Goal: Task Accomplishment & Management: Manage account settings

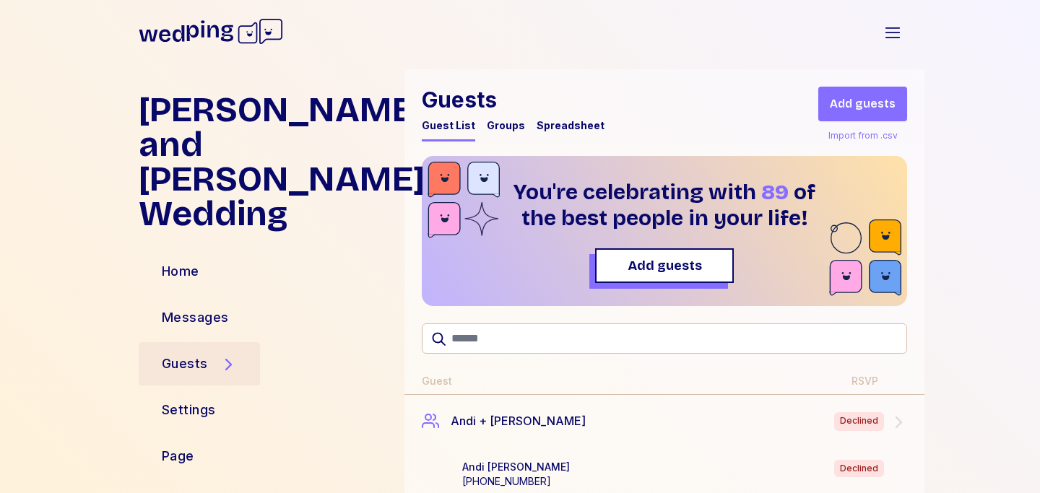
scroll to position [6048, 0]
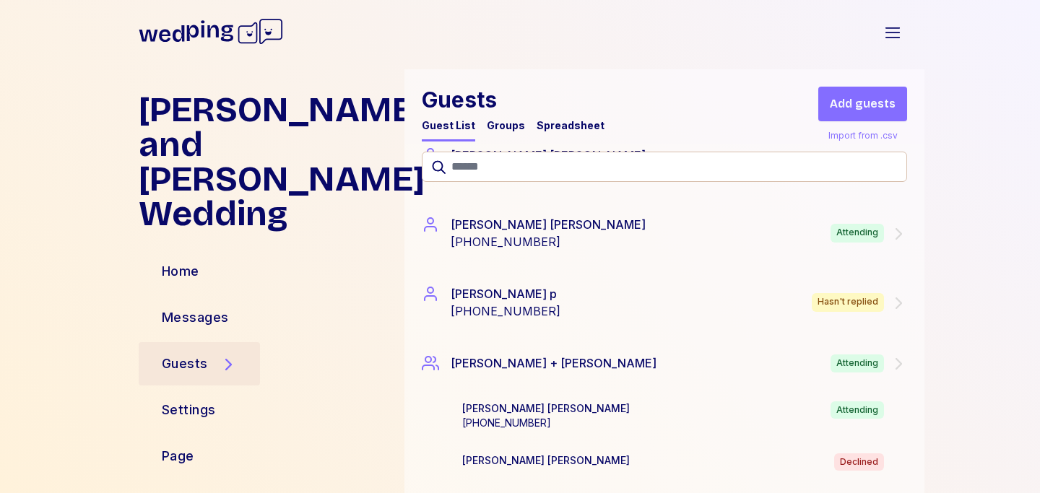
scroll to position [639, 0]
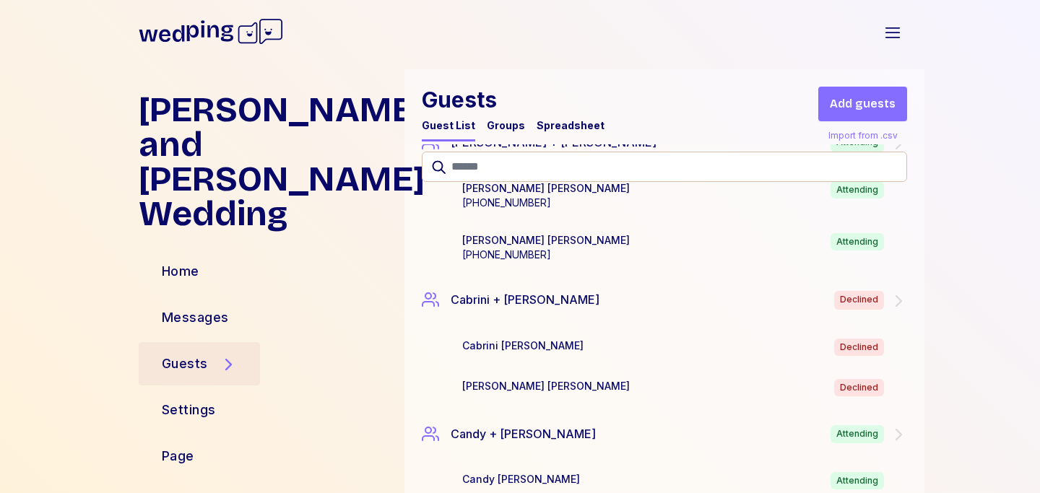
click at [560, 114] on div "Guests Guest List Groups Spreadsheet" at bounding box center [513, 114] width 183 height 55
click at [563, 128] on div "Spreadsheet" at bounding box center [571, 125] width 68 height 14
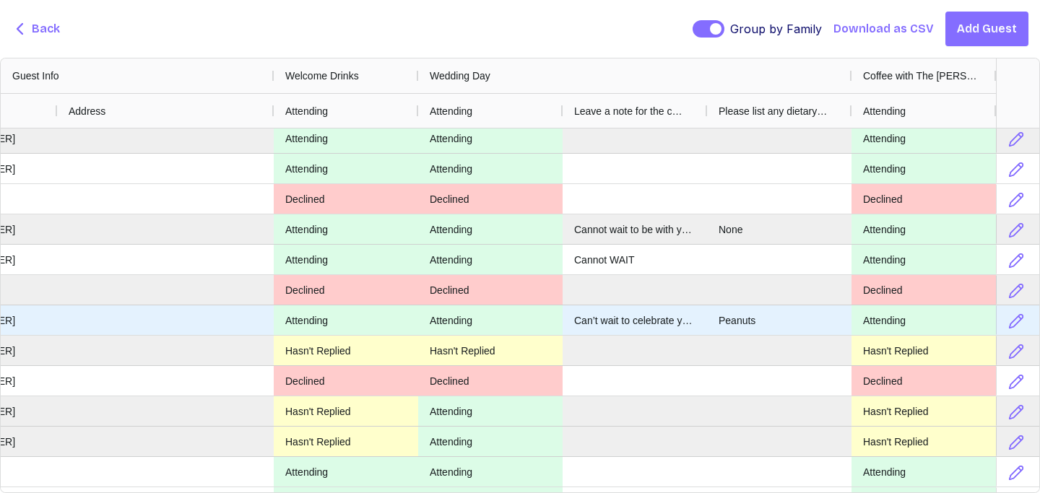
scroll to position [0, 0]
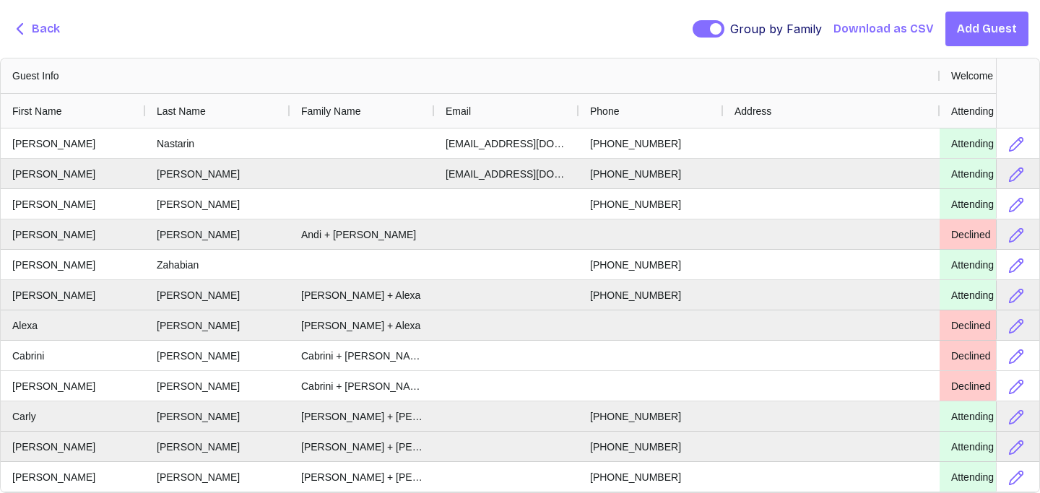
click at [46, 25] on span "Back" at bounding box center [46, 28] width 28 height 17
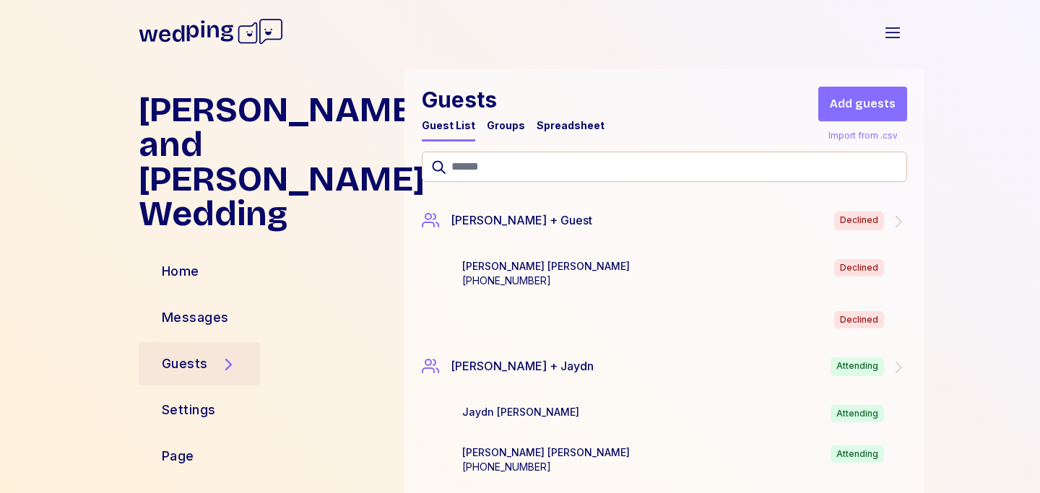
scroll to position [2636, 0]
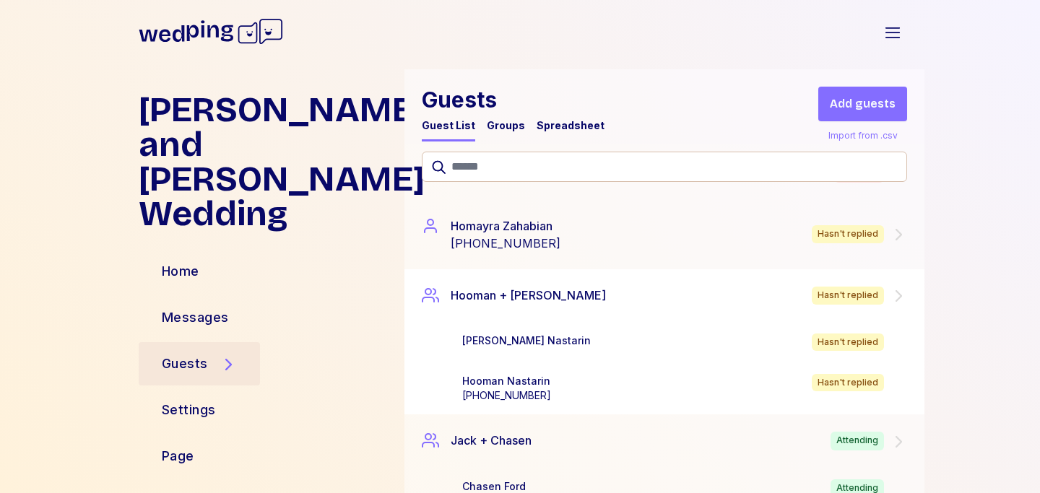
click at [583, 342] on div "Dalia Nastarin Hasn't replied" at bounding box center [687, 342] width 451 height 17
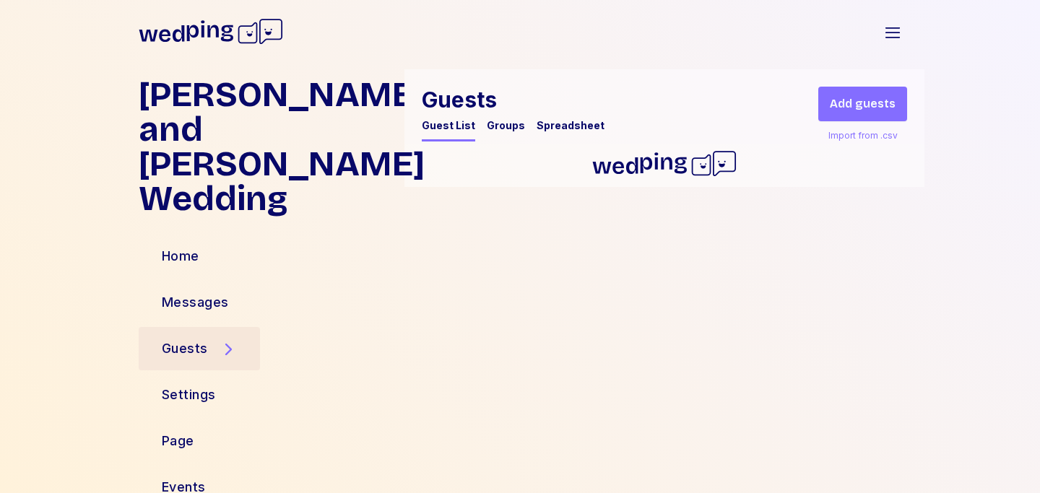
scroll to position [1790, 0]
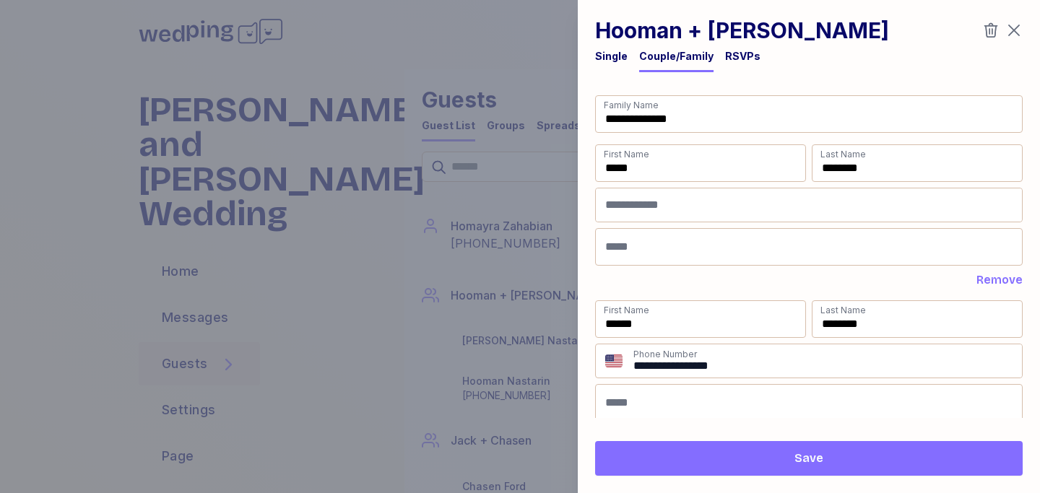
click at [748, 59] on div "RSVPs" at bounding box center [742, 56] width 35 height 14
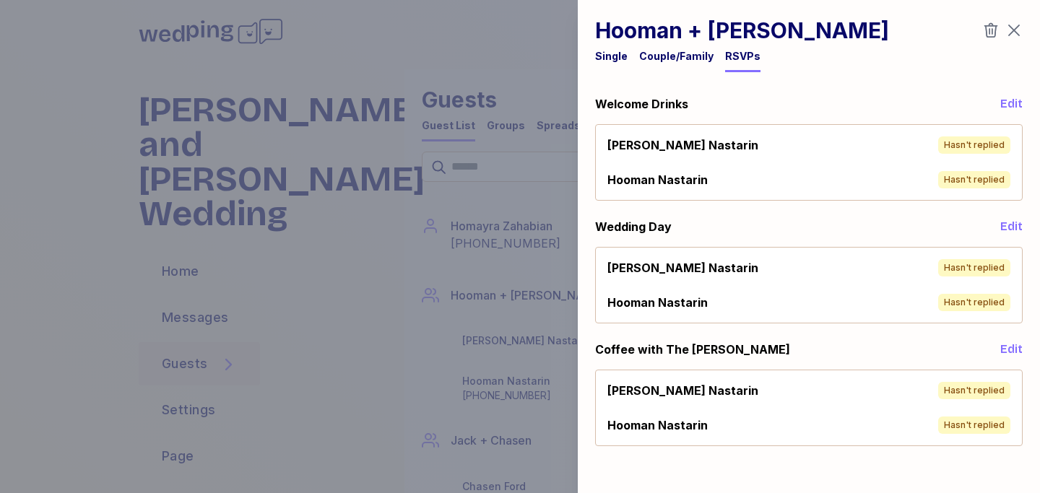
click at [1020, 105] on span "Edit" at bounding box center [1012, 103] width 22 height 17
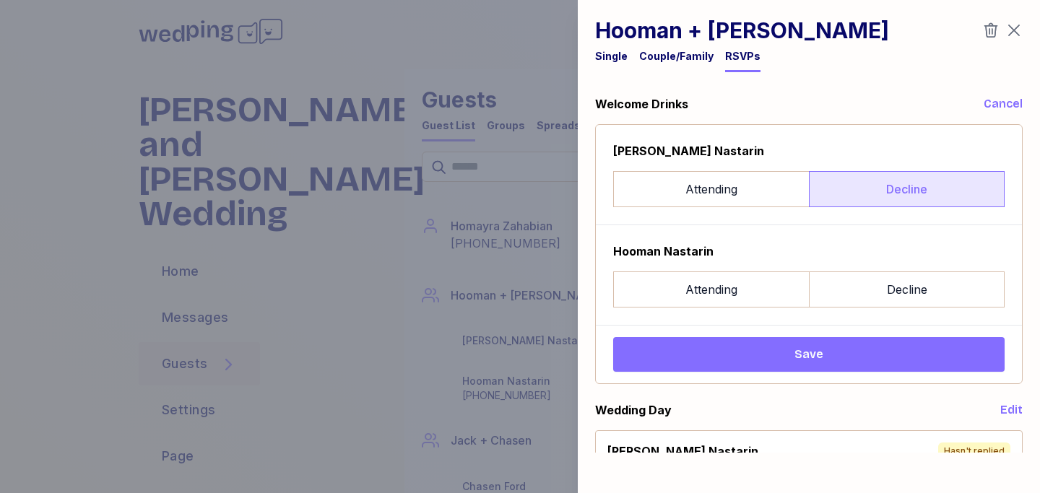
click at [881, 181] on label "Decline" at bounding box center [907, 189] width 196 height 36
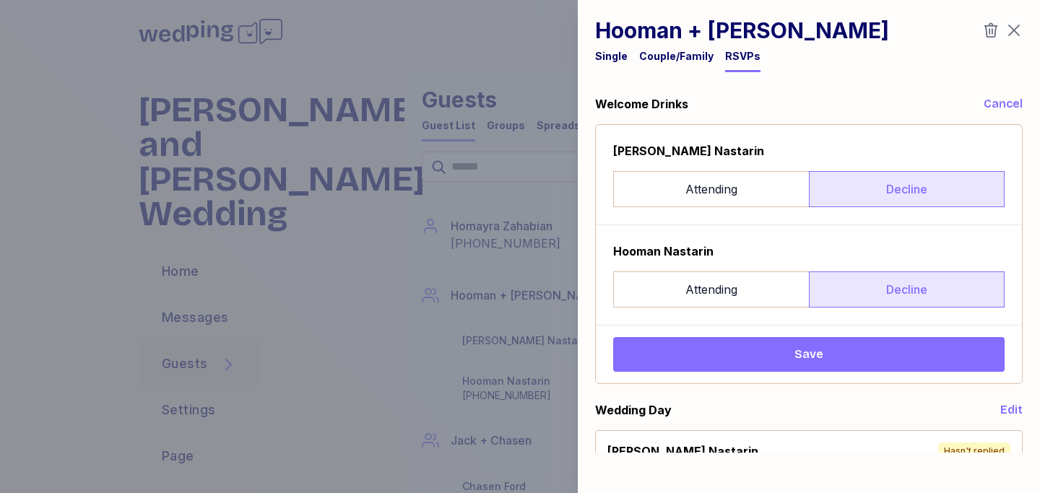
click at [882, 288] on label "Decline" at bounding box center [907, 290] width 196 height 36
click at [854, 363] on span "Save" at bounding box center [809, 354] width 368 height 17
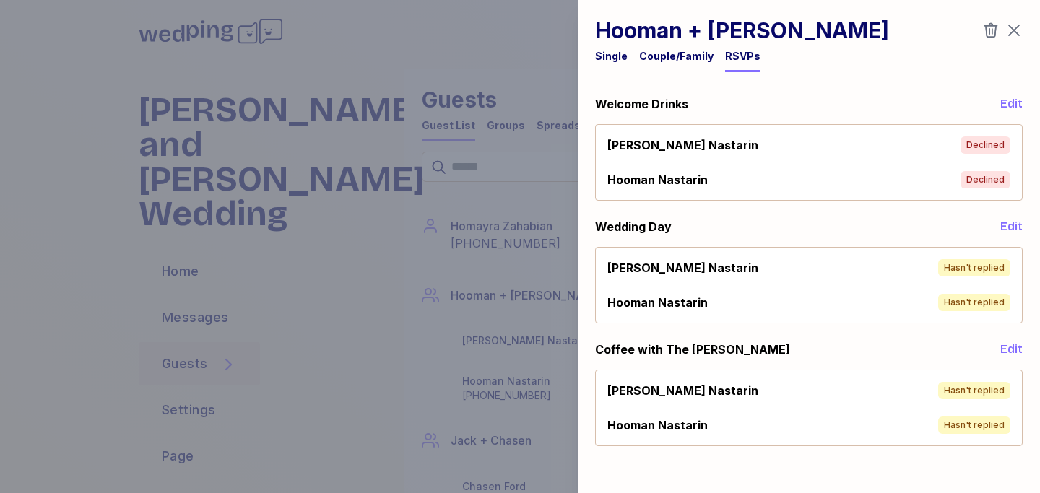
click at [1009, 222] on span "Edit" at bounding box center [1012, 226] width 22 height 17
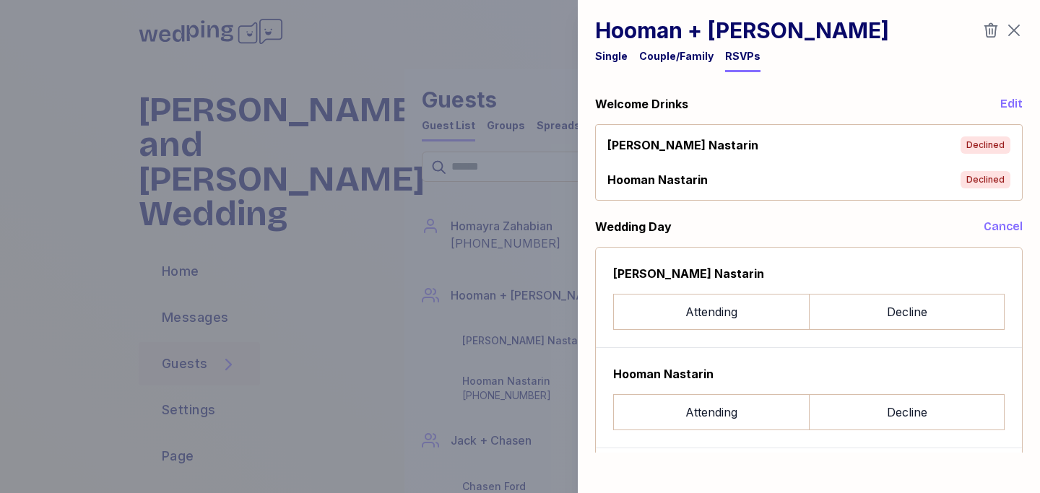
click at [947, 283] on div "Dalia Nastarin Attending Decline" at bounding box center [809, 297] width 392 height 65
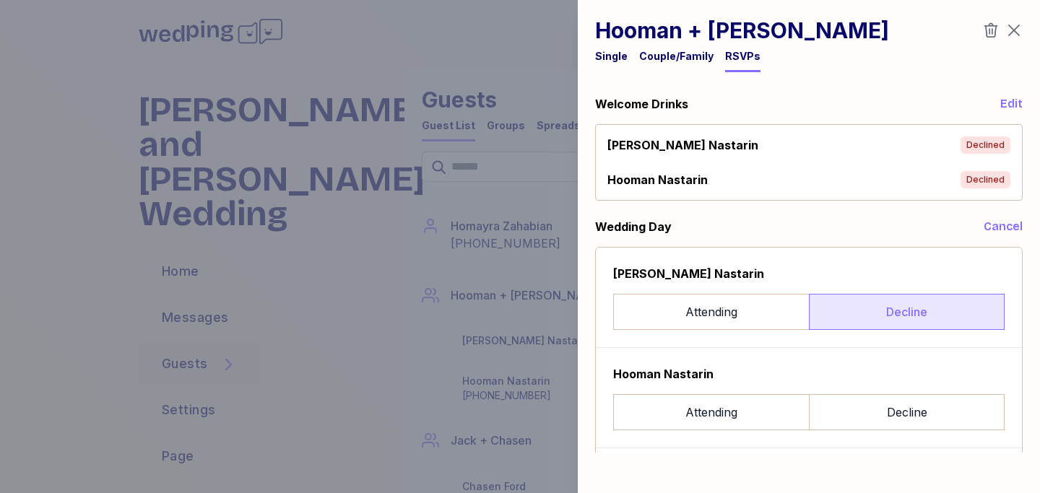
click at [941, 306] on label "Decline" at bounding box center [907, 312] width 196 height 36
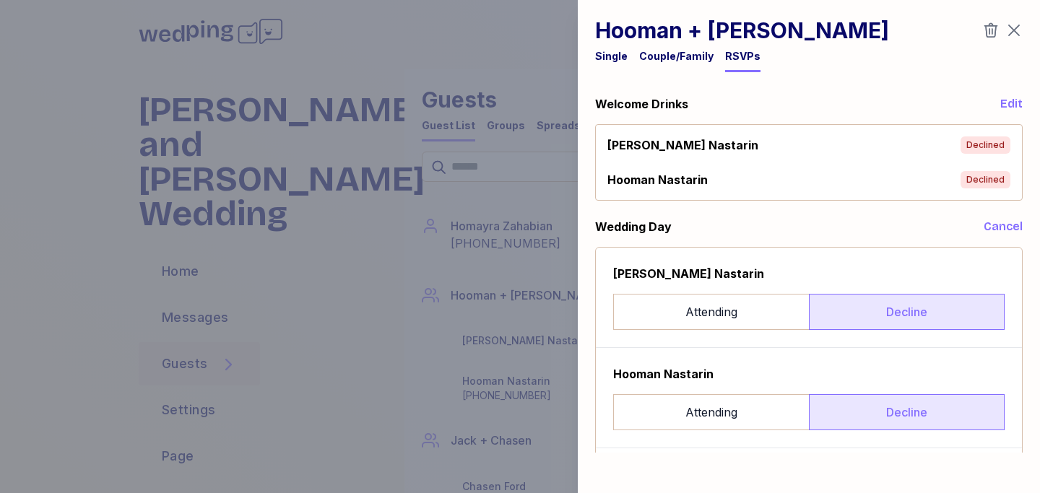
click at [937, 421] on label "Decline" at bounding box center [907, 413] width 196 height 36
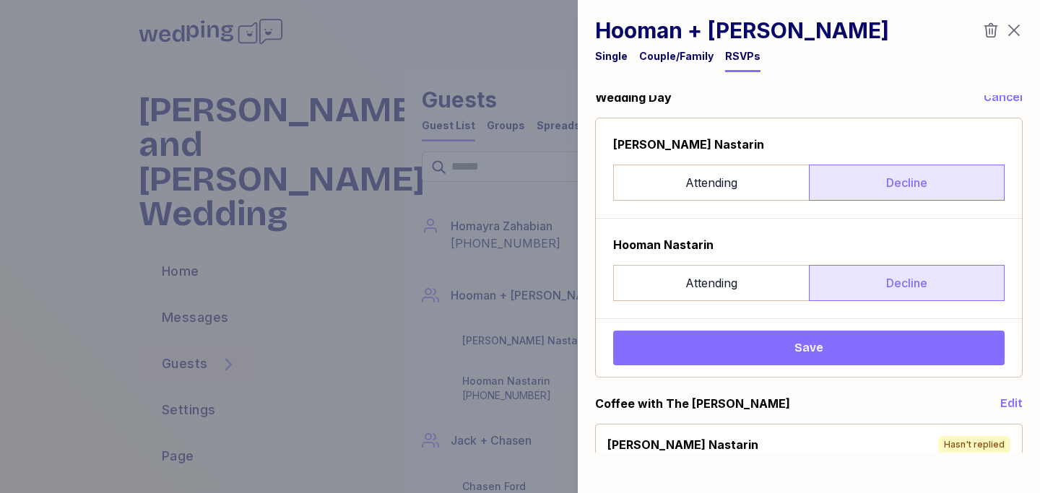
scroll to position [137, 0]
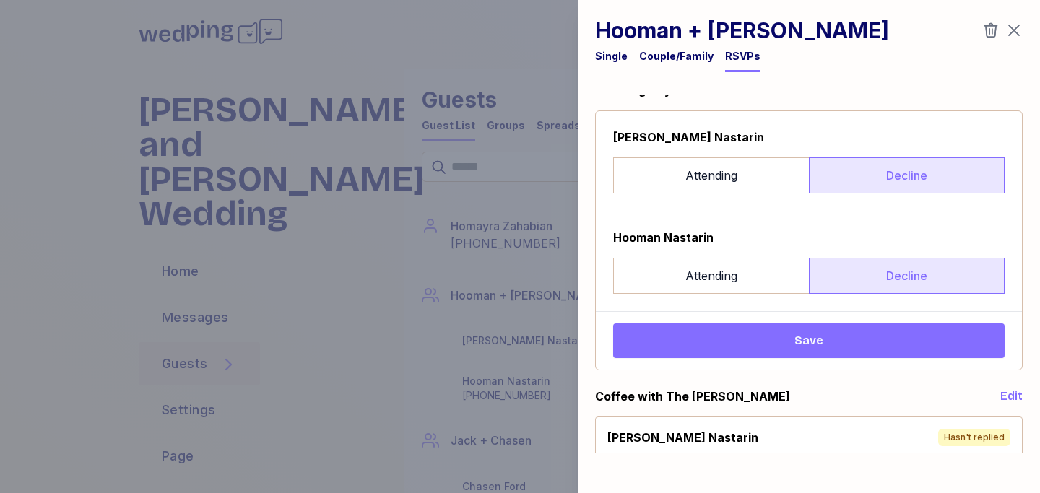
click at [876, 338] on span "Save" at bounding box center [809, 340] width 368 height 17
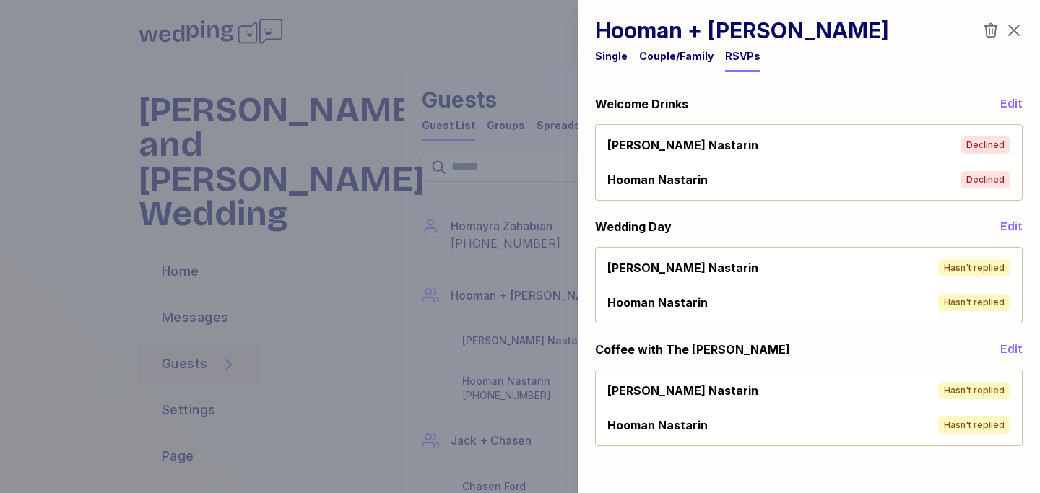
scroll to position [0, 0]
click at [1008, 343] on span "Edit" at bounding box center [1012, 349] width 22 height 17
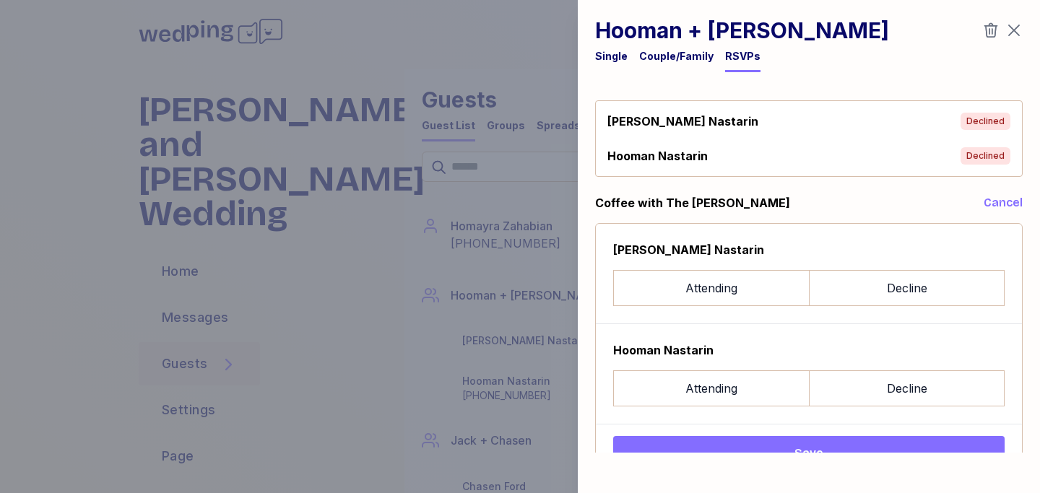
scroll to position [162, 0]
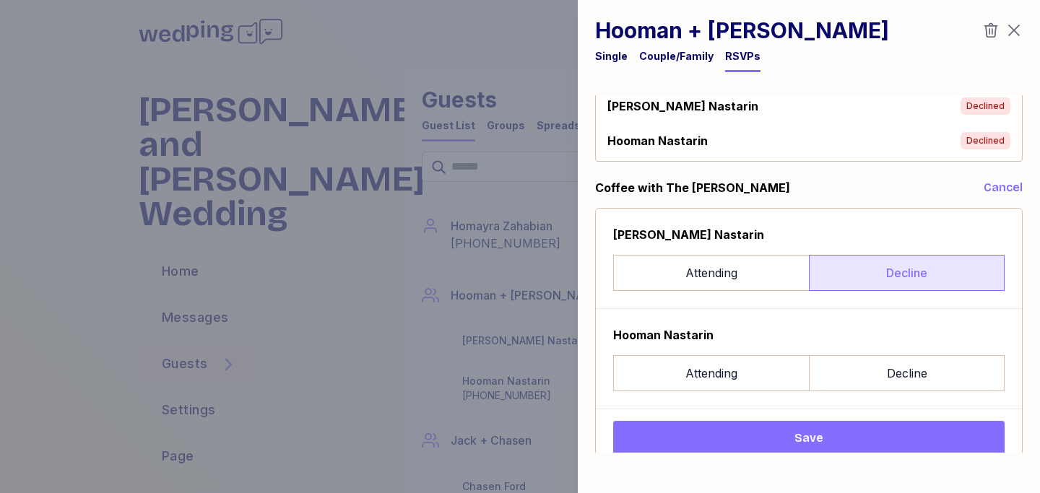
click at [867, 256] on label "Decline" at bounding box center [907, 273] width 196 height 36
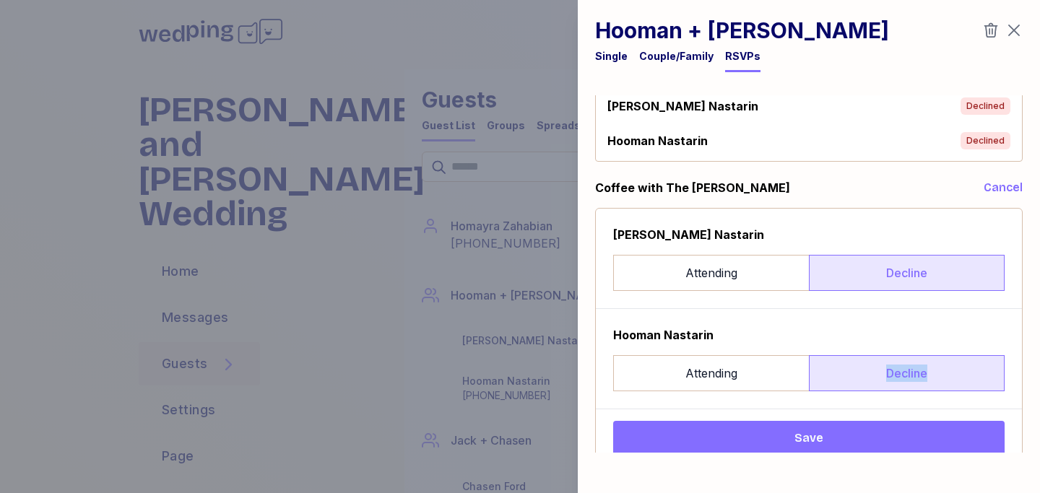
click at [855, 382] on label "Decline" at bounding box center [907, 373] width 196 height 36
click at [847, 362] on label "Decline" at bounding box center [907, 373] width 196 height 36
click at [827, 444] on span "Save" at bounding box center [809, 438] width 368 height 17
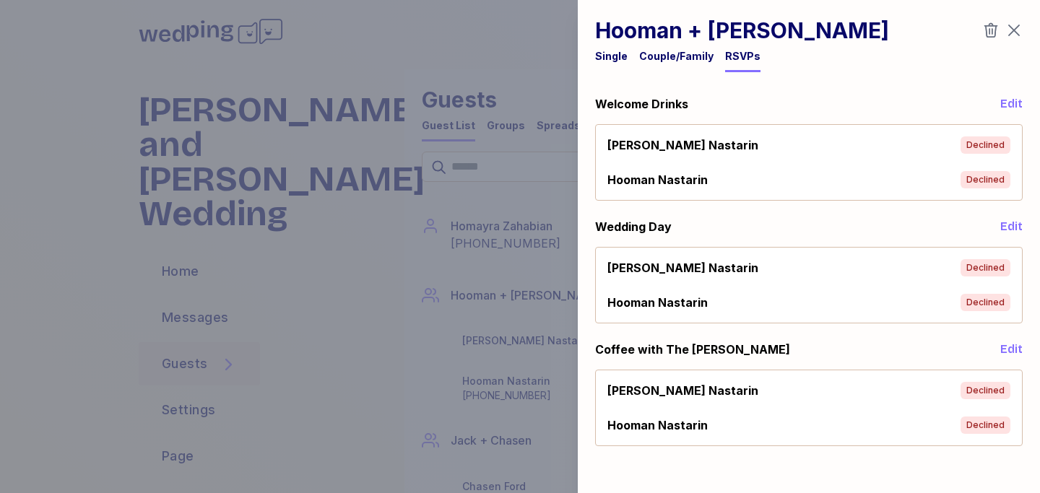
click at [1014, 35] on icon "button" at bounding box center [1014, 30] width 17 height 17
